Goal: Information Seeking & Learning: Learn about a topic

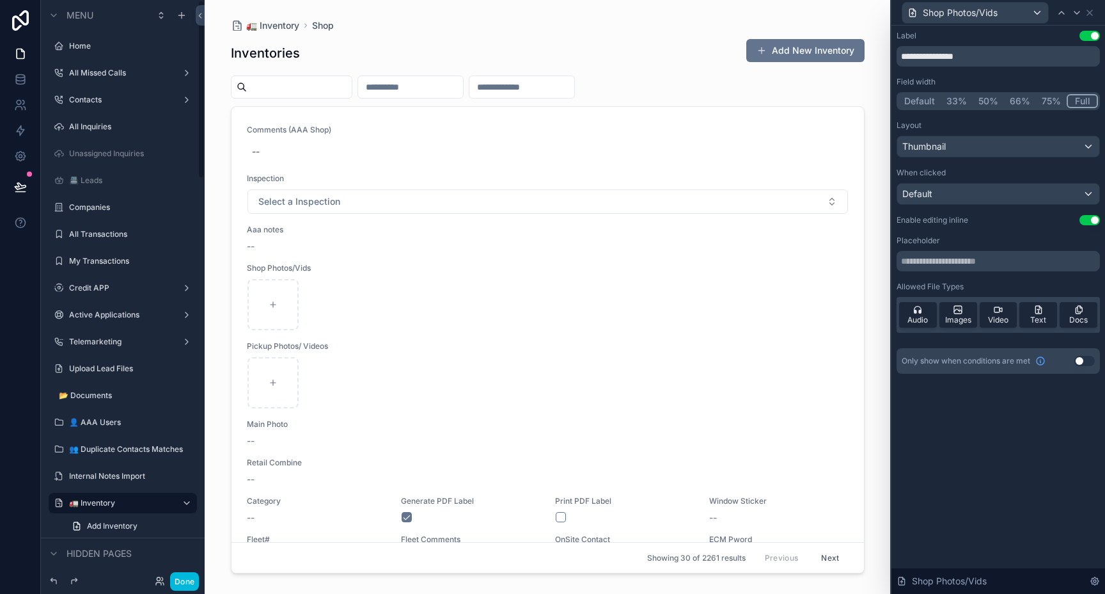
click at [53, 15] on icon "scrollable content" at bounding box center [54, 15] width 10 height 10
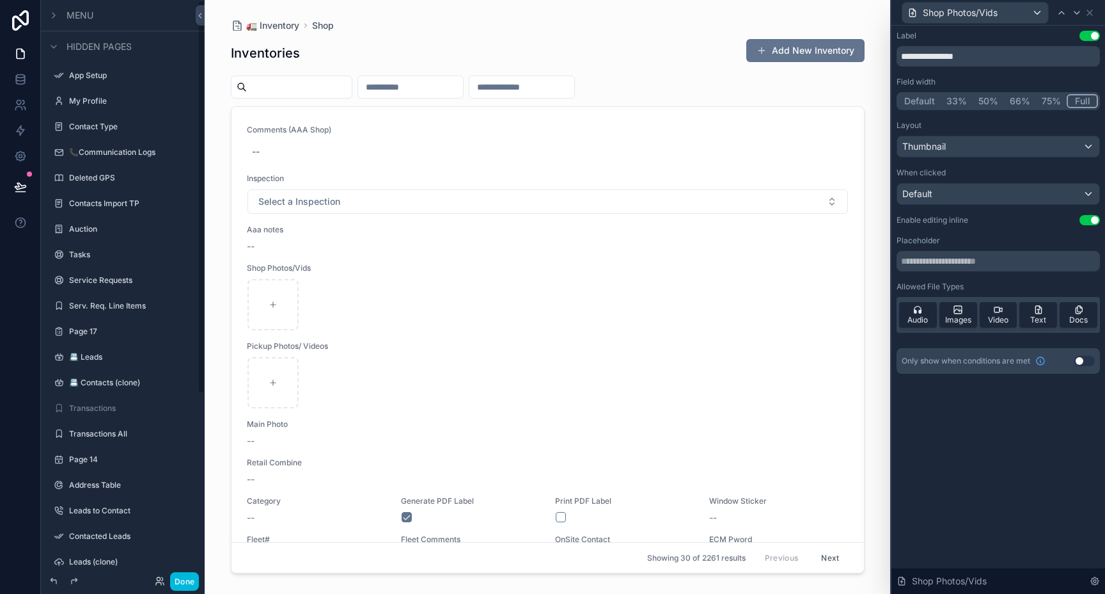
click at [53, 15] on icon "scrollable content" at bounding box center [54, 15] width 10 height 10
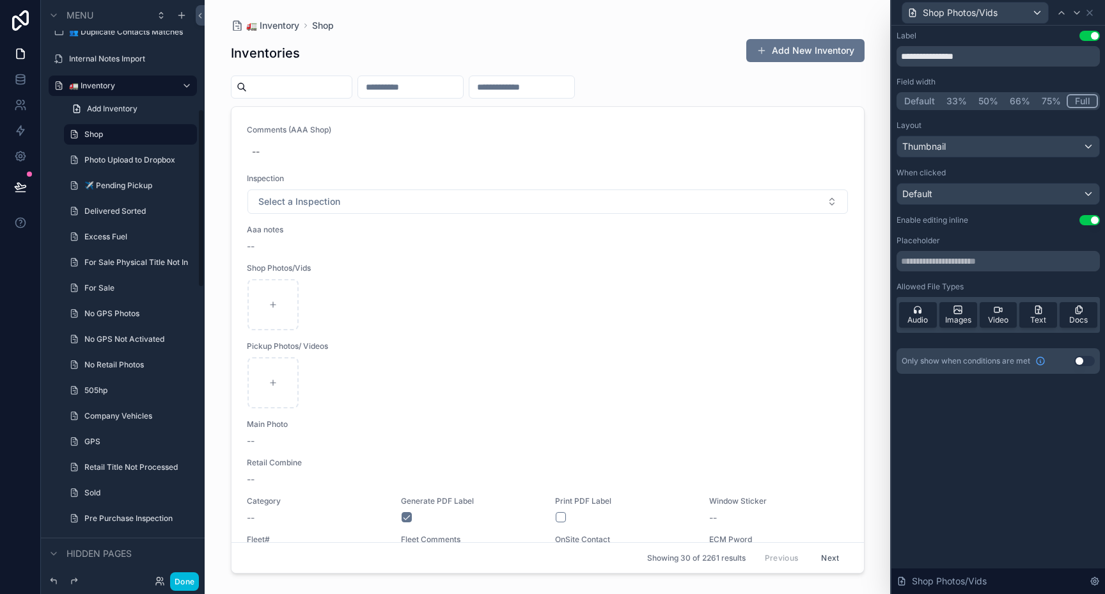
click at [53, 15] on icon "scrollable content" at bounding box center [54, 15] width 10 height 10
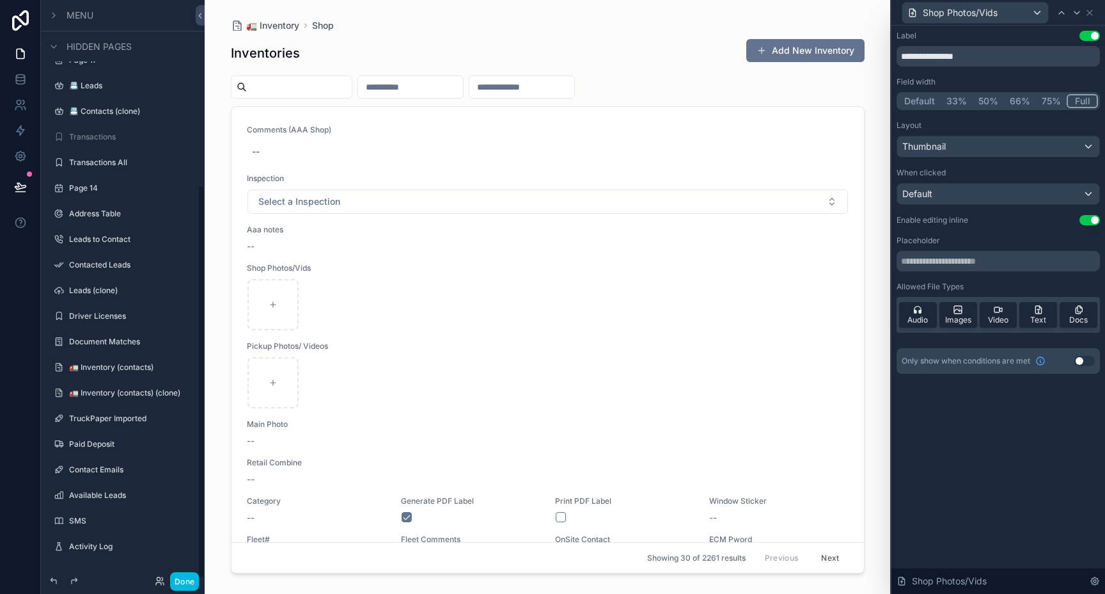
click at [53, 15] on icon "scrollable content" at bounding box center [54, 15] width 10 height 10
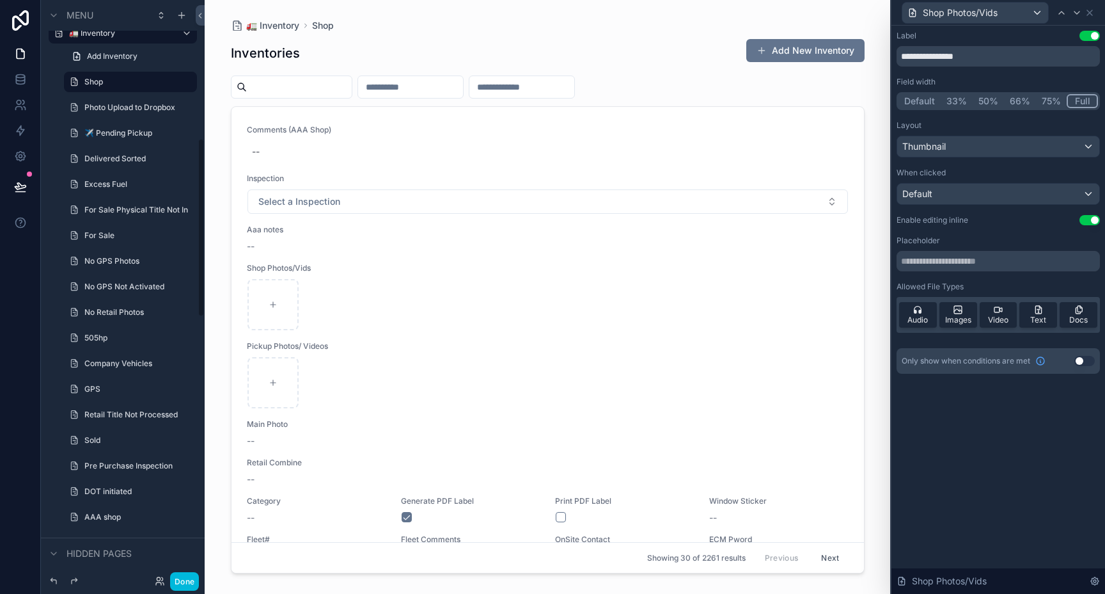
scroll to position [471, 0]
click at [59, 16] on div "scrollable content" at bounding box center [53, 15] width 15 height 15
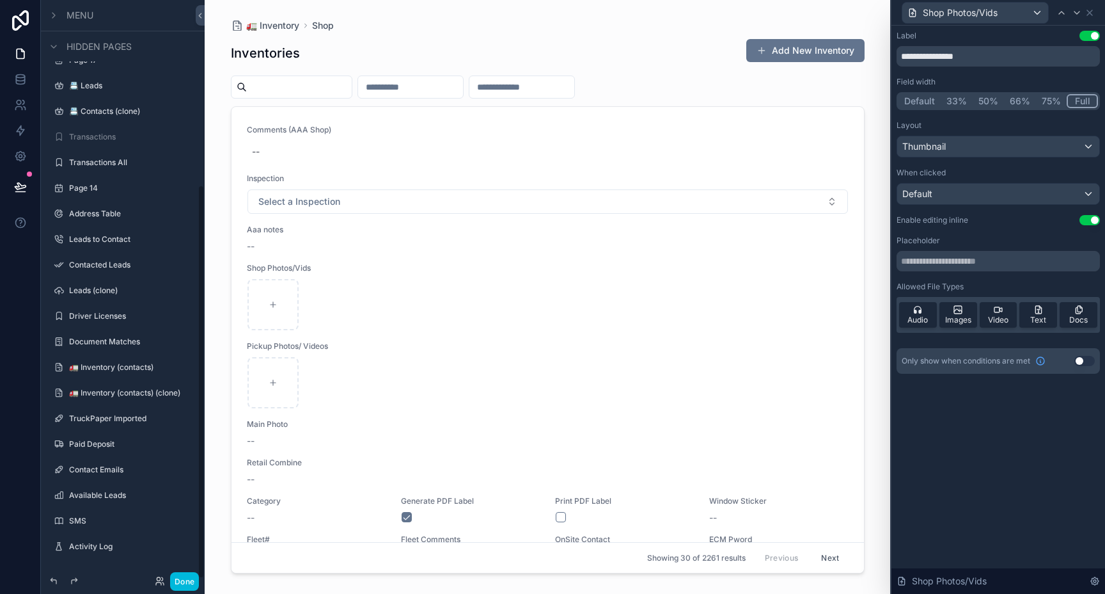
click at [50, 49] on icon "scrollable content" at bounding box center [54, 47] width 10 height 10
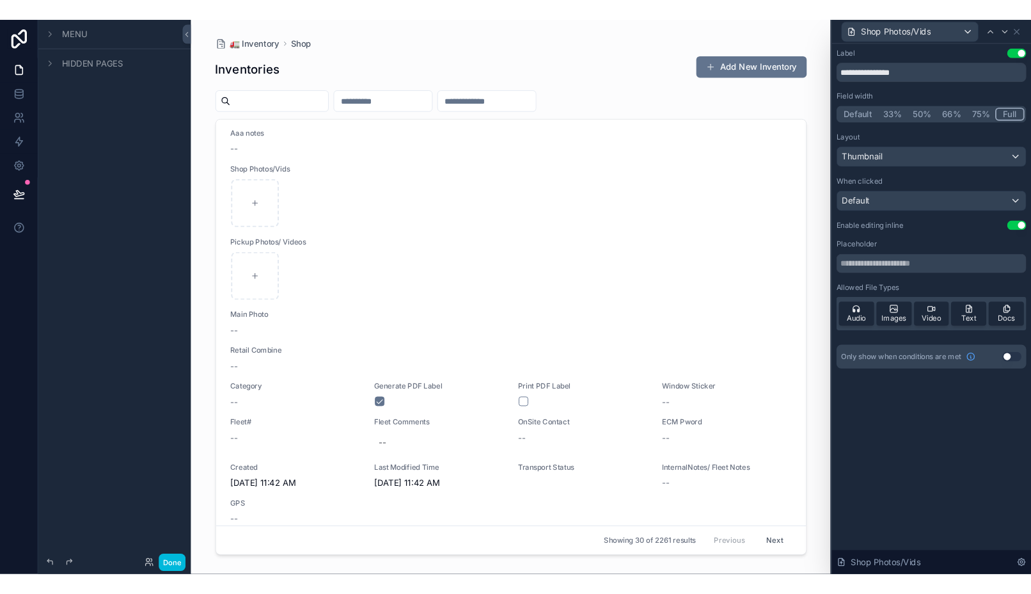
scroll to position [0, 0]
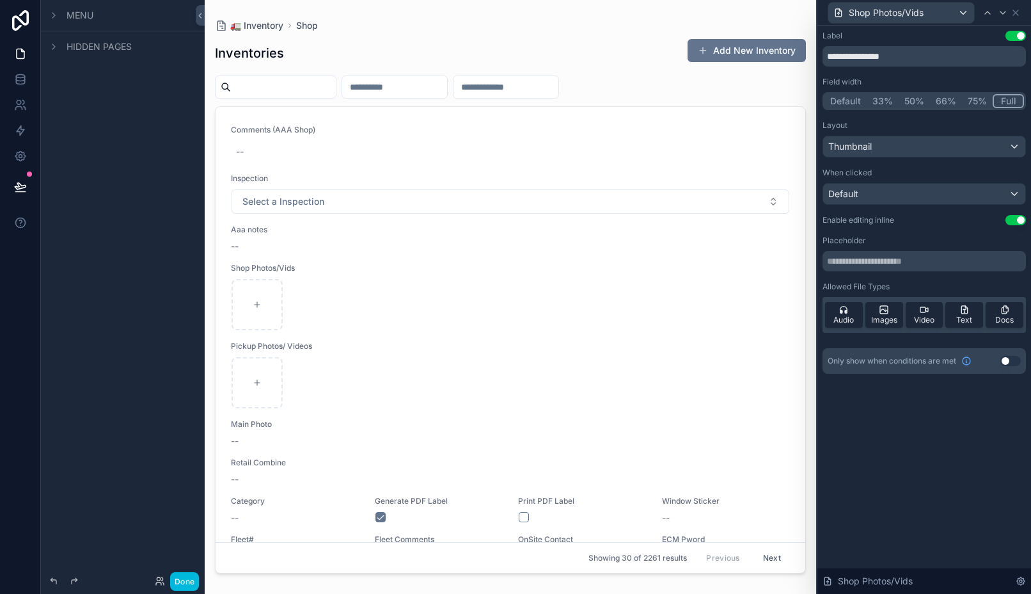
click at [312, 87] on input "scrollable content" at bounding box center [283, 87] width 105 height 18
click at [739, 119] on link "Comments (AAA Shop) -- Inspection Select a Inspection Aaa notes -- Shop Photos/…" at bounding box center [511, 387] width 590 height 561
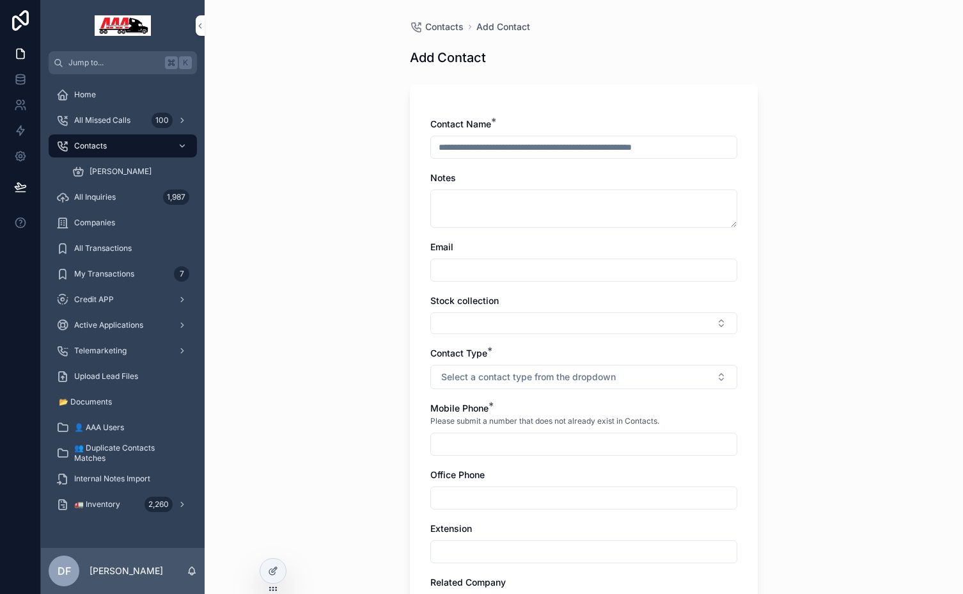
click at [101, 152] on div "Contacts" at bounding box center [122, 146] width 133 height 20
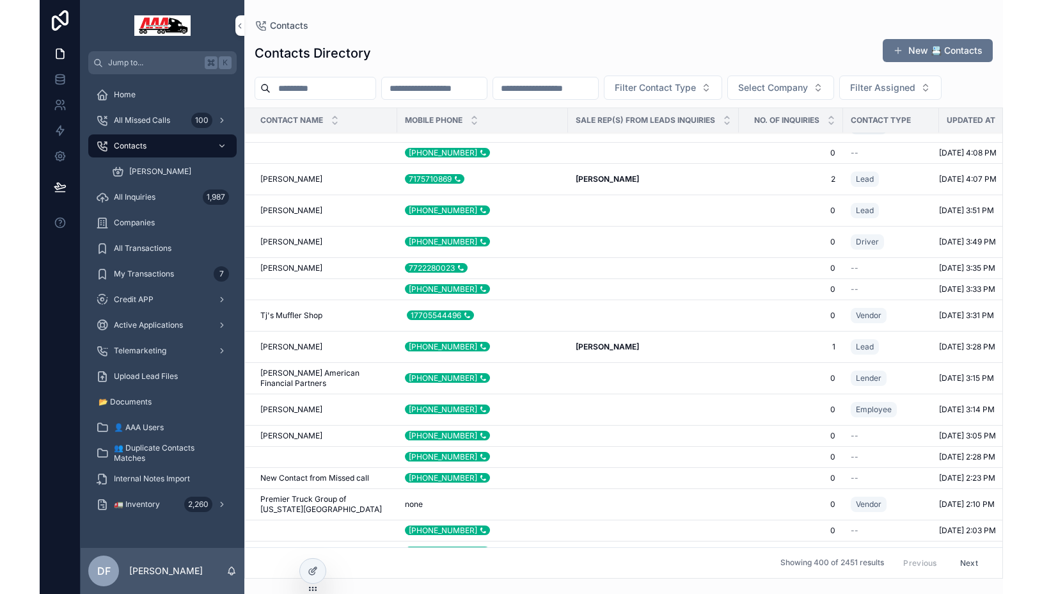
scroll to position [280, 0]
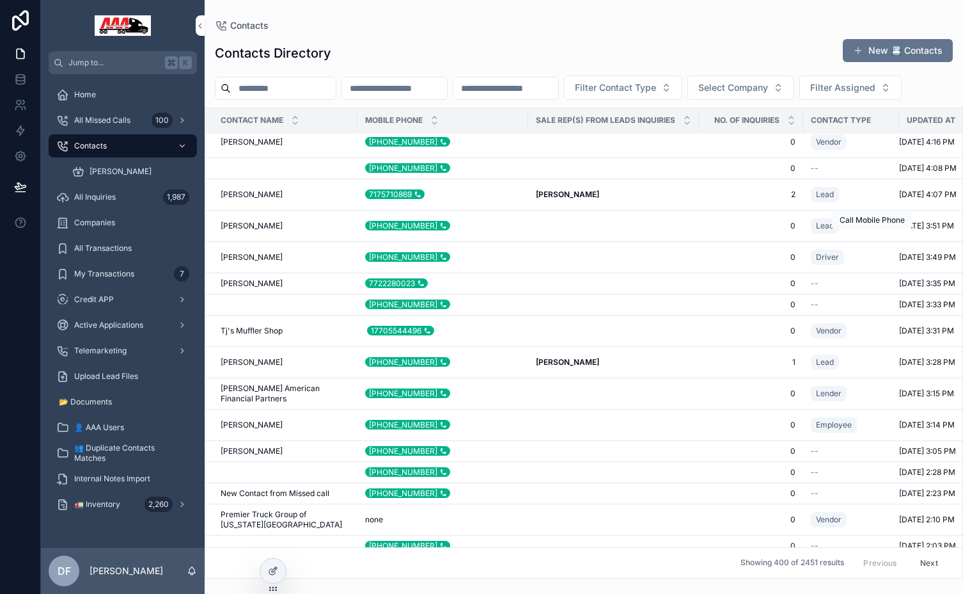
click at [0, 0] on icon "scrollable content" at bounding box center [0, 0] width 0 height 0
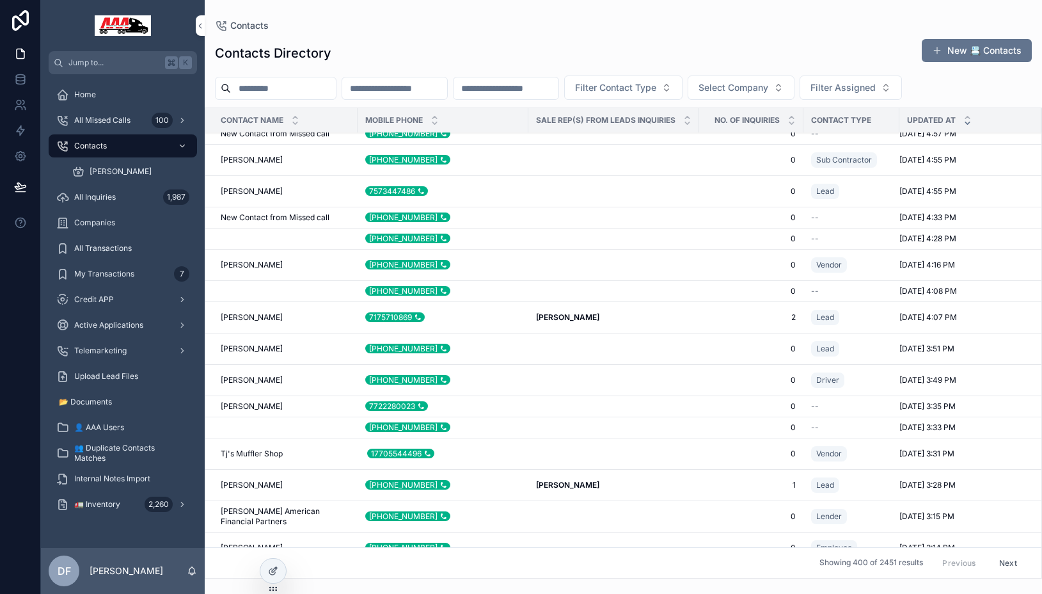
scroll to position [164, 0]
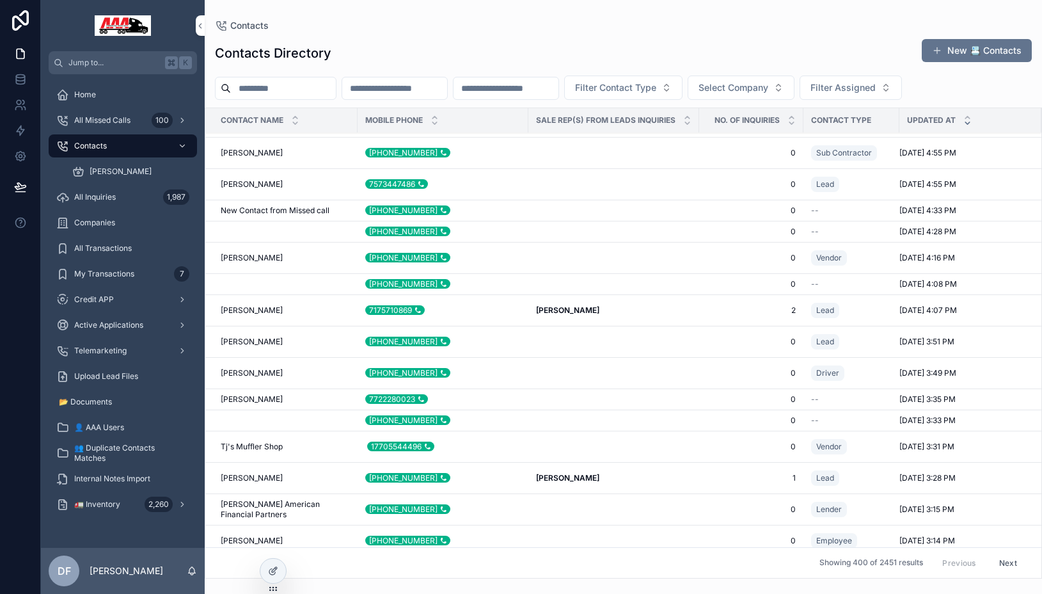
click at [389, 370] on div "+16787784143" at bounding box center [407, 373] width 85 height 10
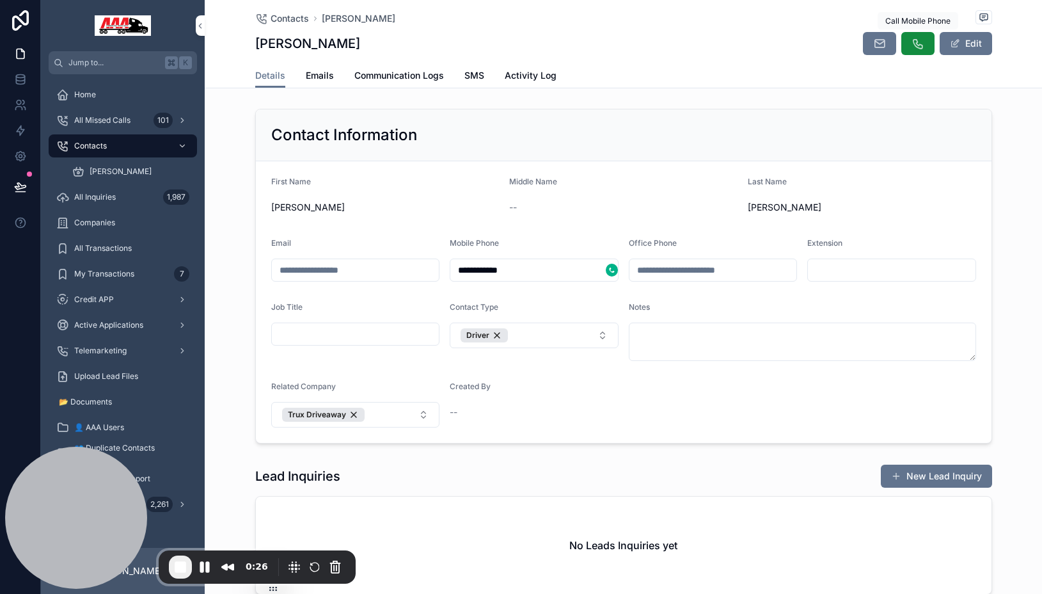
click at [917, 47] on icon "scrollable content" at bounding box center [918, 43] width 13 height 13
click at [922, 51] on button "scrollable content" at bounding box center [917, 43] width 33 height 23
click at [473, 75] on span "SMS" at bounding box center [474, 75] width 20 height 13
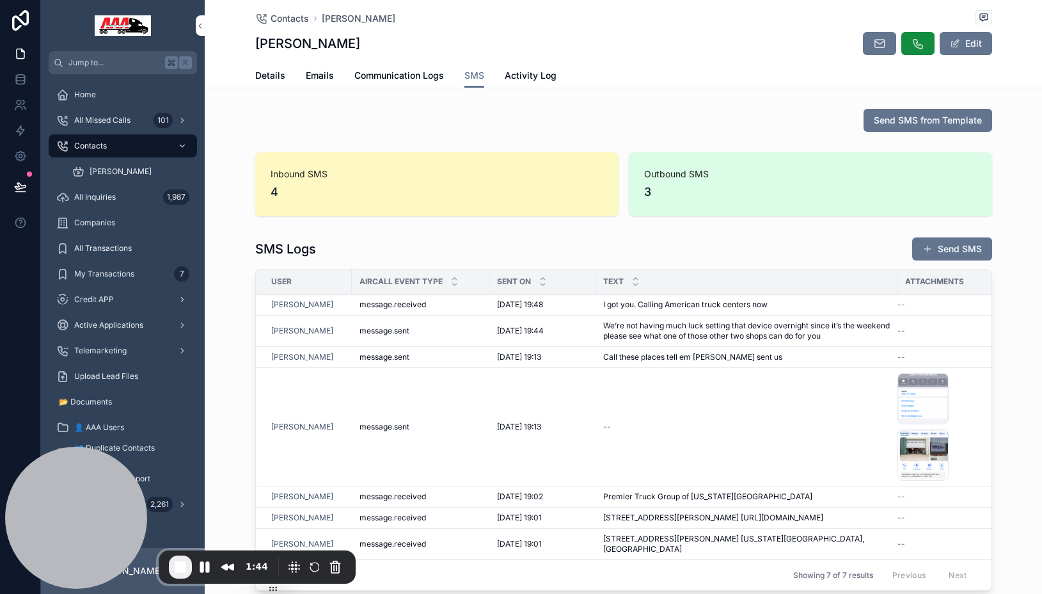
click at [83, 99] on span "Home" at bounding box center [85, 95] width 22 height 10
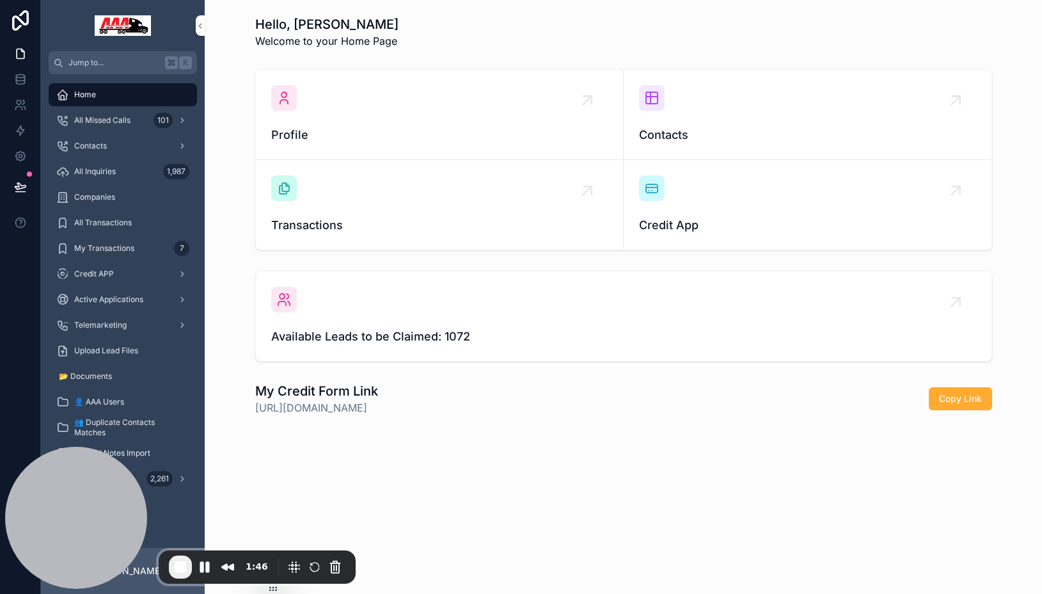
click at [97, 145] on span "Contacts" at bounding box center [90, 146] width 33 height 10
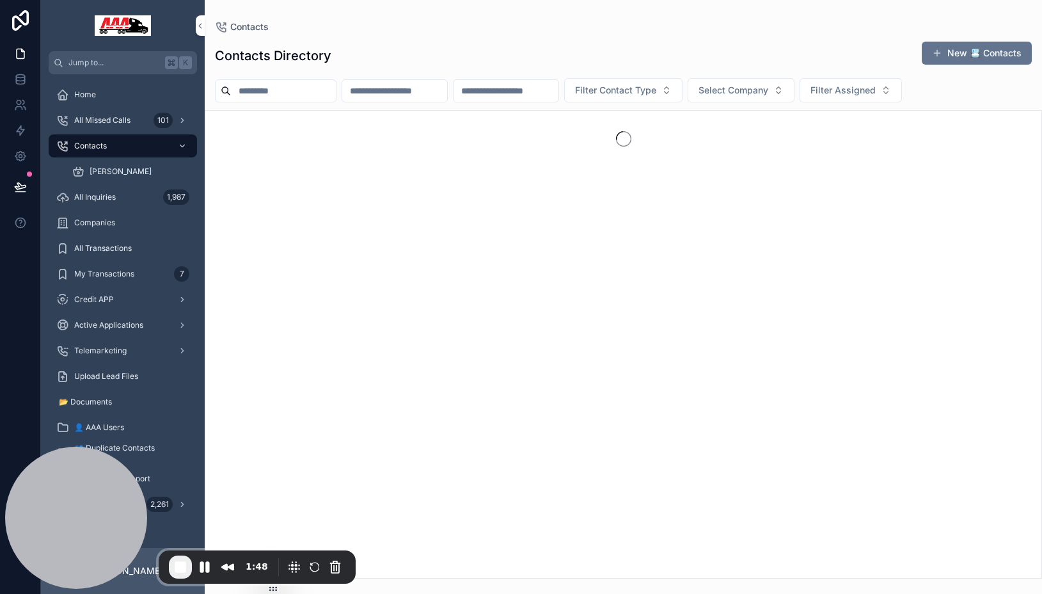
click at [317, 84] on input "scrollable content" at bounding box center [283, 91] width 105 height 18
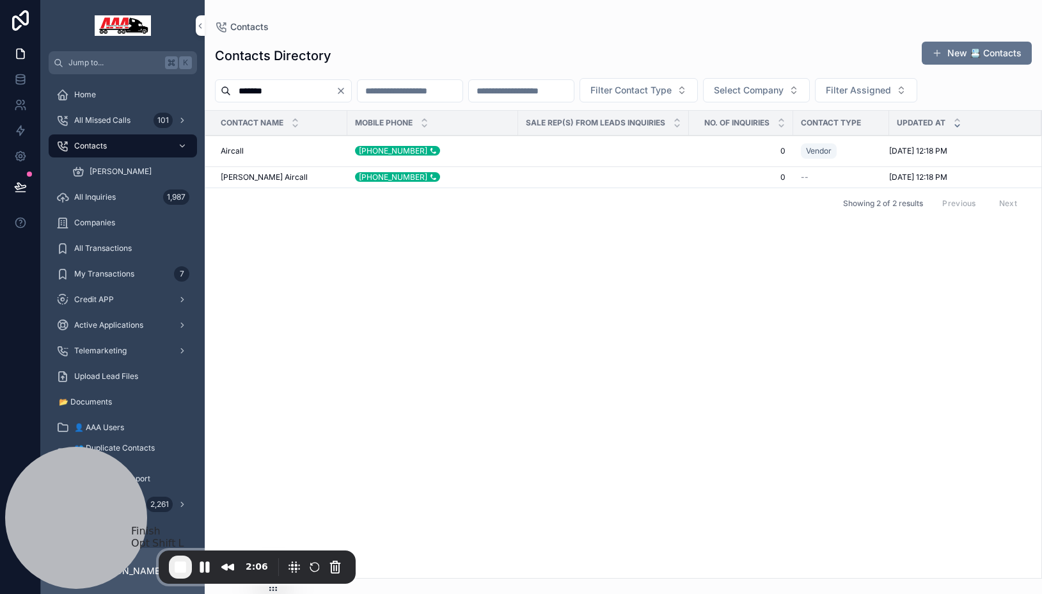
click at [186, 561] on span "End Recording" at bounding box center [180, 566] width 15 height 15
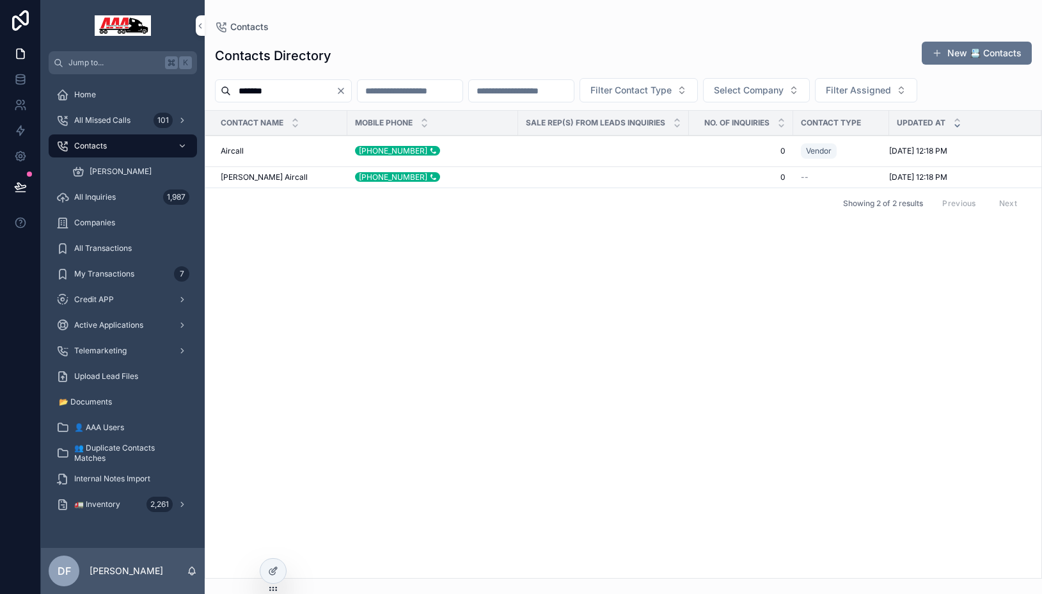
click at [295, 99] on input "*******" at bounding box center [283, 91] width 105 height 18
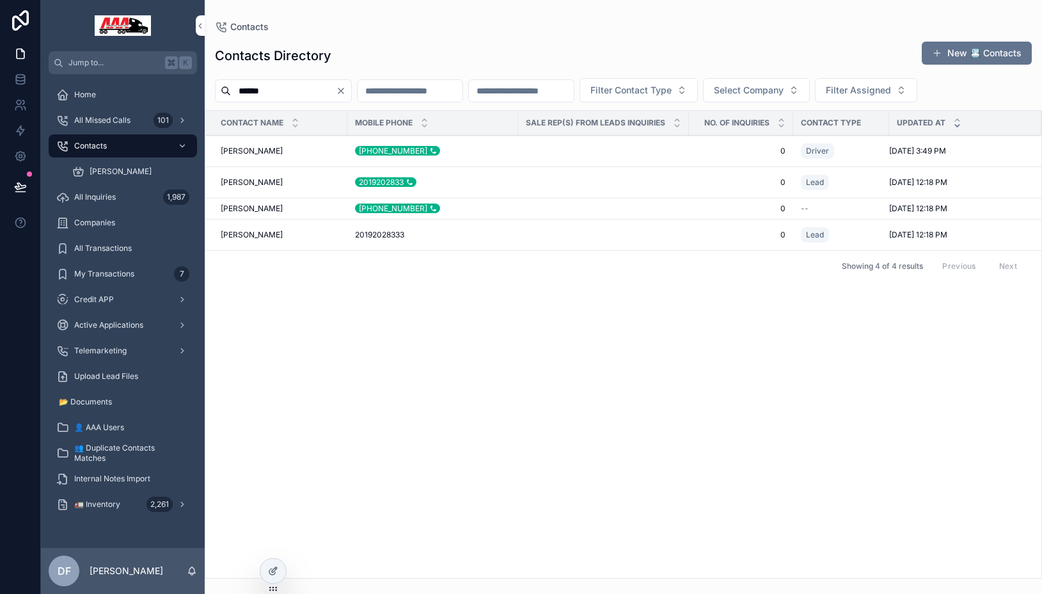
type input "******"
click at [371, 149] on div "+16787784143" at bounding box center [397, 151] width 85 height 10
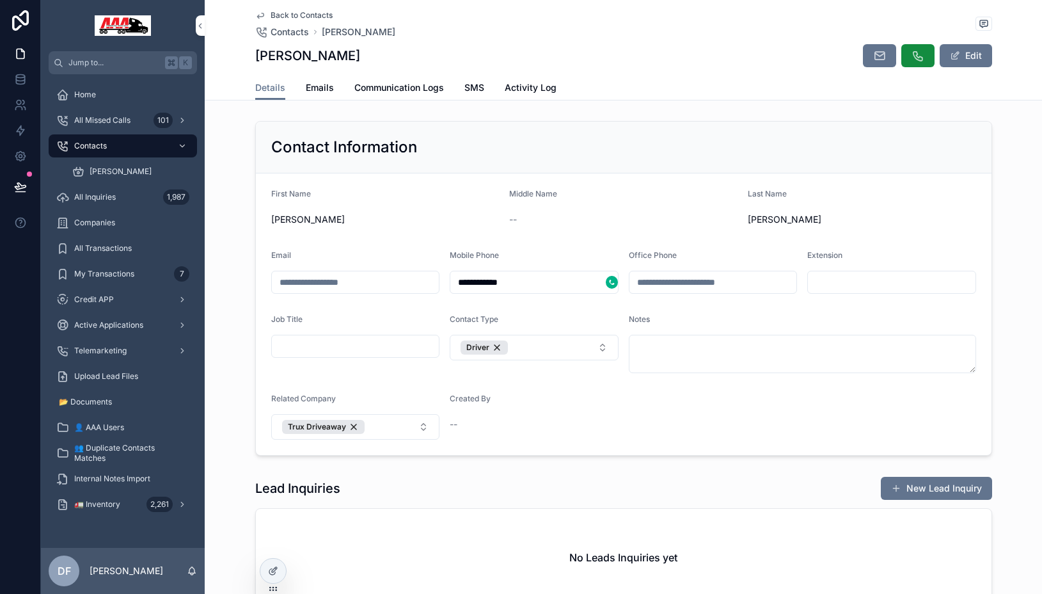
click at [544, 90] on span "Activity Log" at bounding box center [531, 87] width 52 height 13
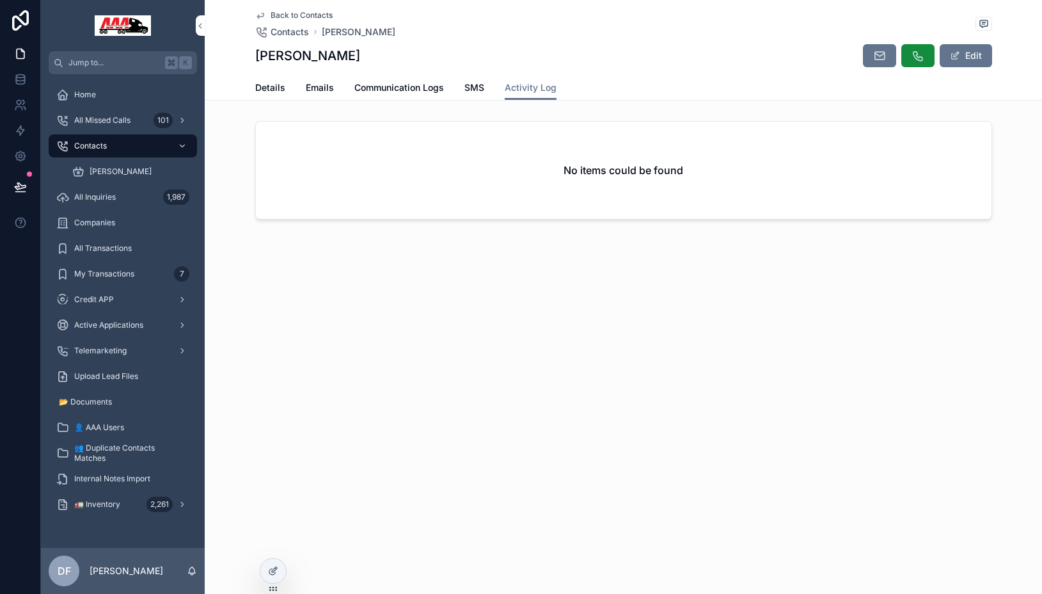
click at [463, 85] on div "Details Emails Communication Logs SMS Activity Log" at bounding box center [623, 87] width 737 height 24
click at [468, 85] on span "SMS" at bounding box center [474, 87] width 20 height 13
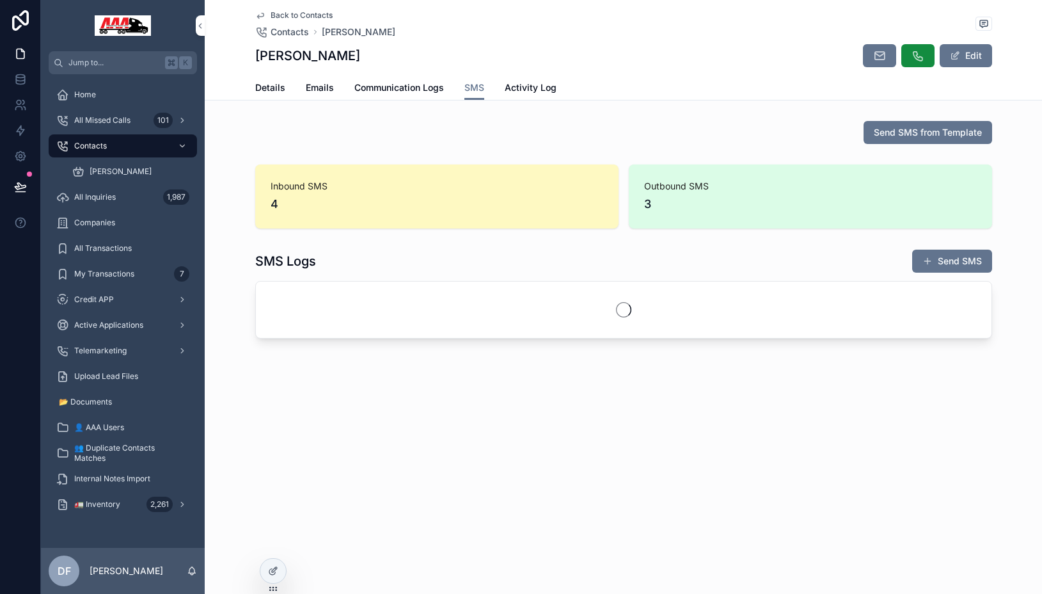
click at [405, 86] on span "Communication Logs" at bounding box center [399, 87] width 90 height 13
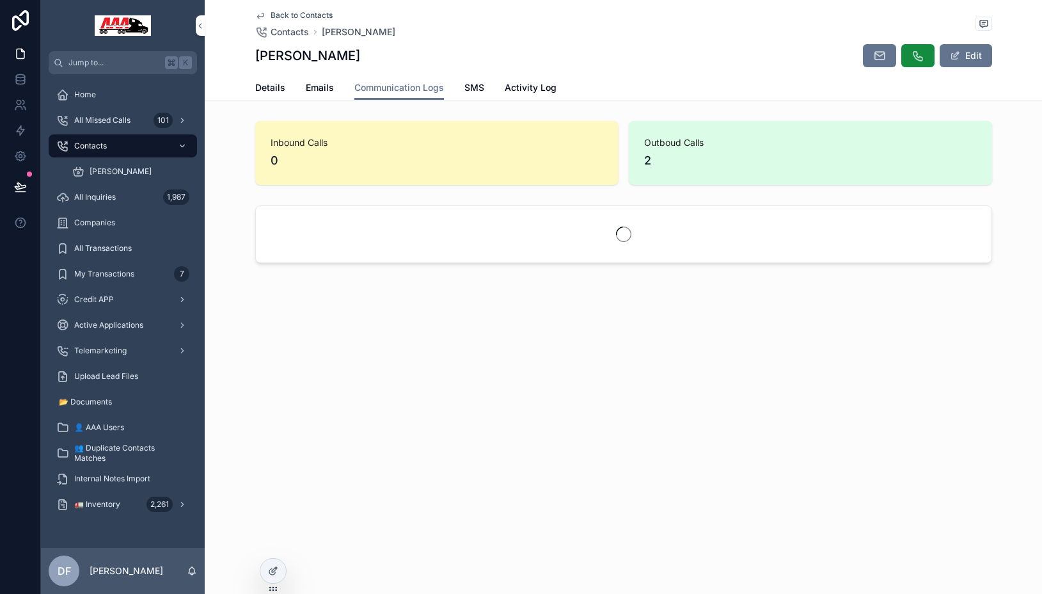
click at [472, 93] on span "SMS" at bounding box center [474, 87] width 20 height 13
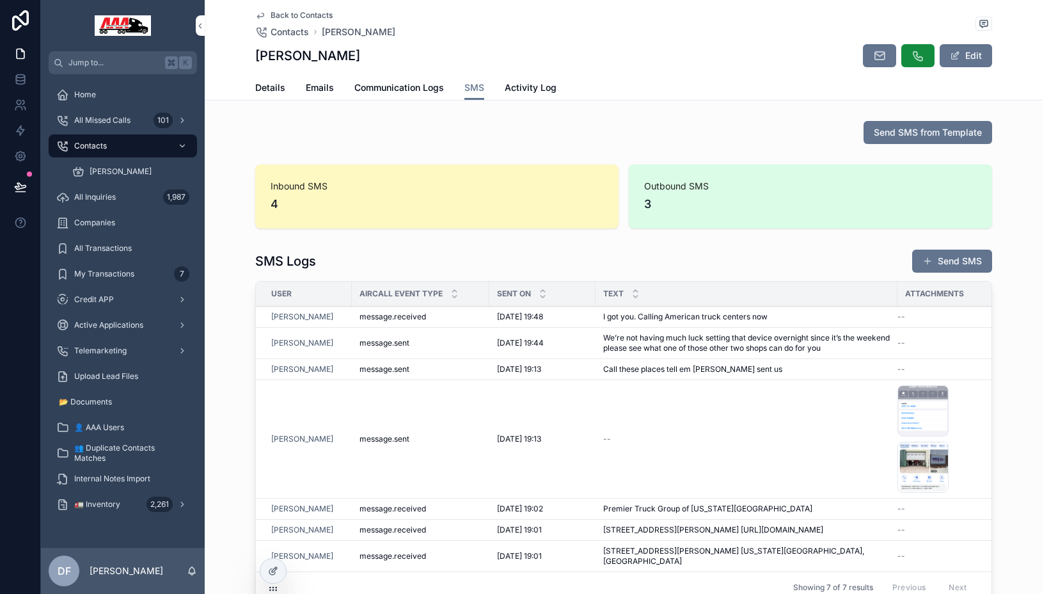
click at [327, 93] on span "Emails" at bounding box center [320, 87] width 28 height 13
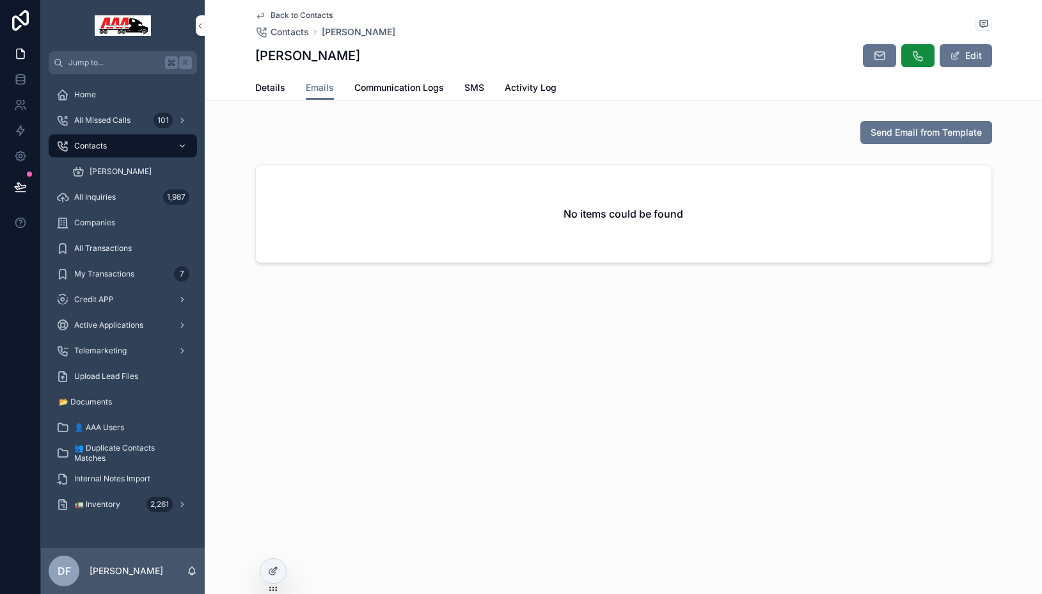
click at [257, 87] on span "Details" at bounding box center [270, 87] width 30 height 13
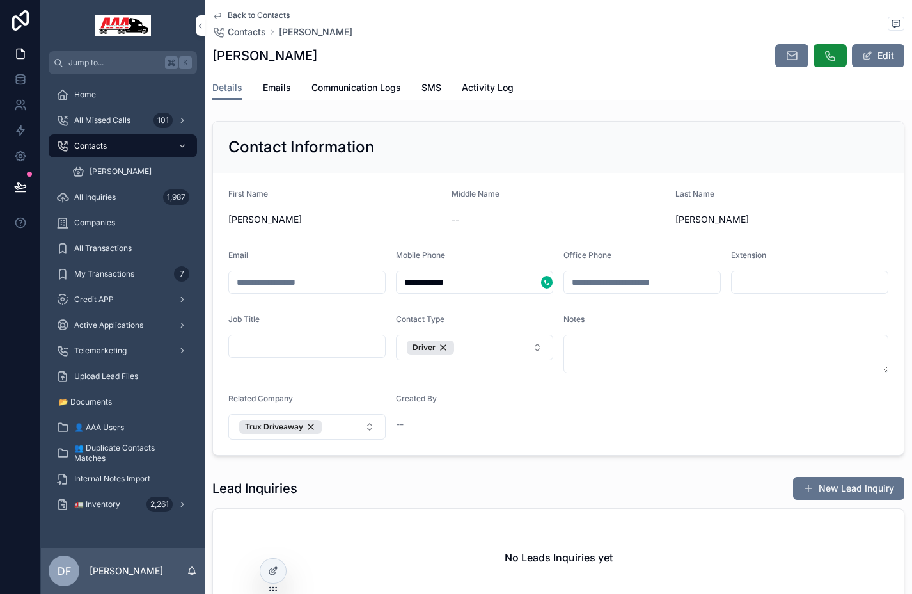
click at [89, 143] on span "Contacts" at bounding box center [90, 146] width 33 height 10
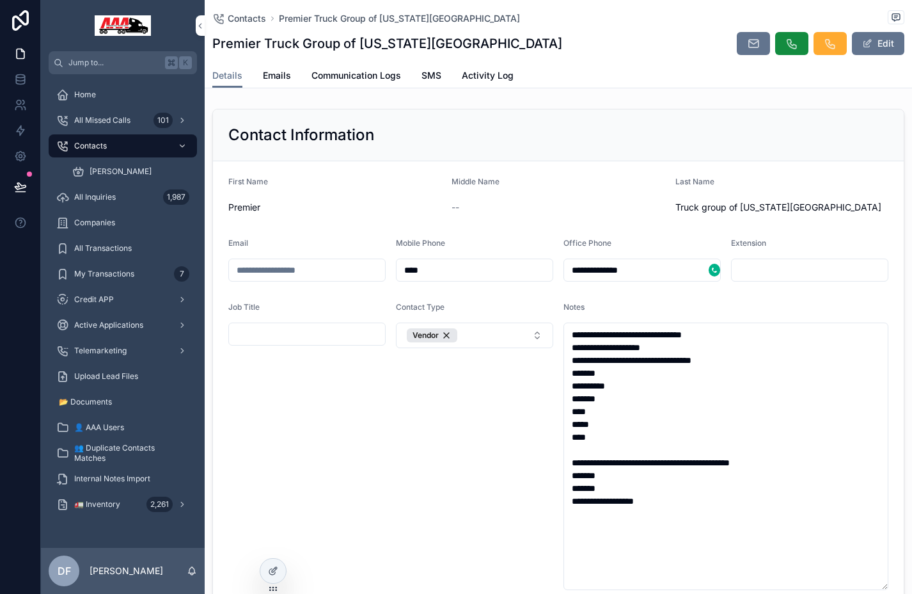
click at [360, 71] on span "Communication Logs" at bounding box center [357, 75] width 90 height 13
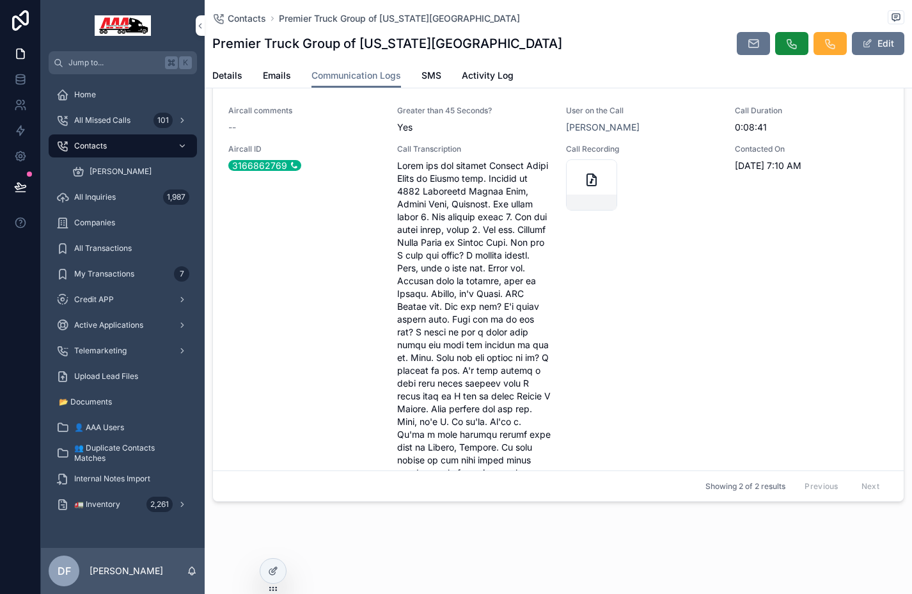
scroll to position [8, 0]
